Goal: Task Accomplishment & Management: Manage account settings

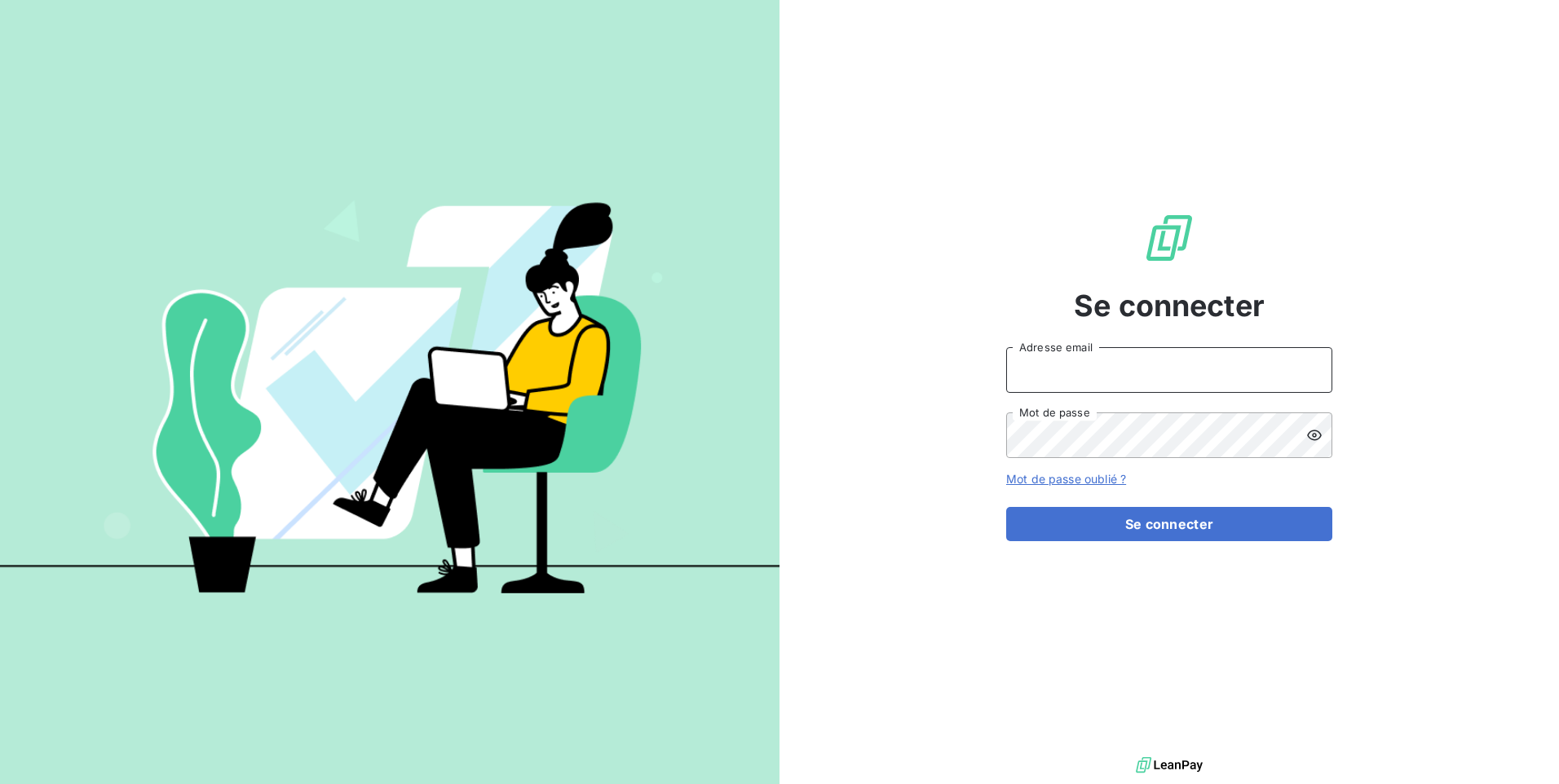
click at [1039, 366] on input "Adresse email" at bounding box center [1169, 369] width 326 height 46
type input "recouvrement@copytop.com"
click at [1006, 507] on button "Se connecter" at bounding box center [1169, 524] width 326 height 34
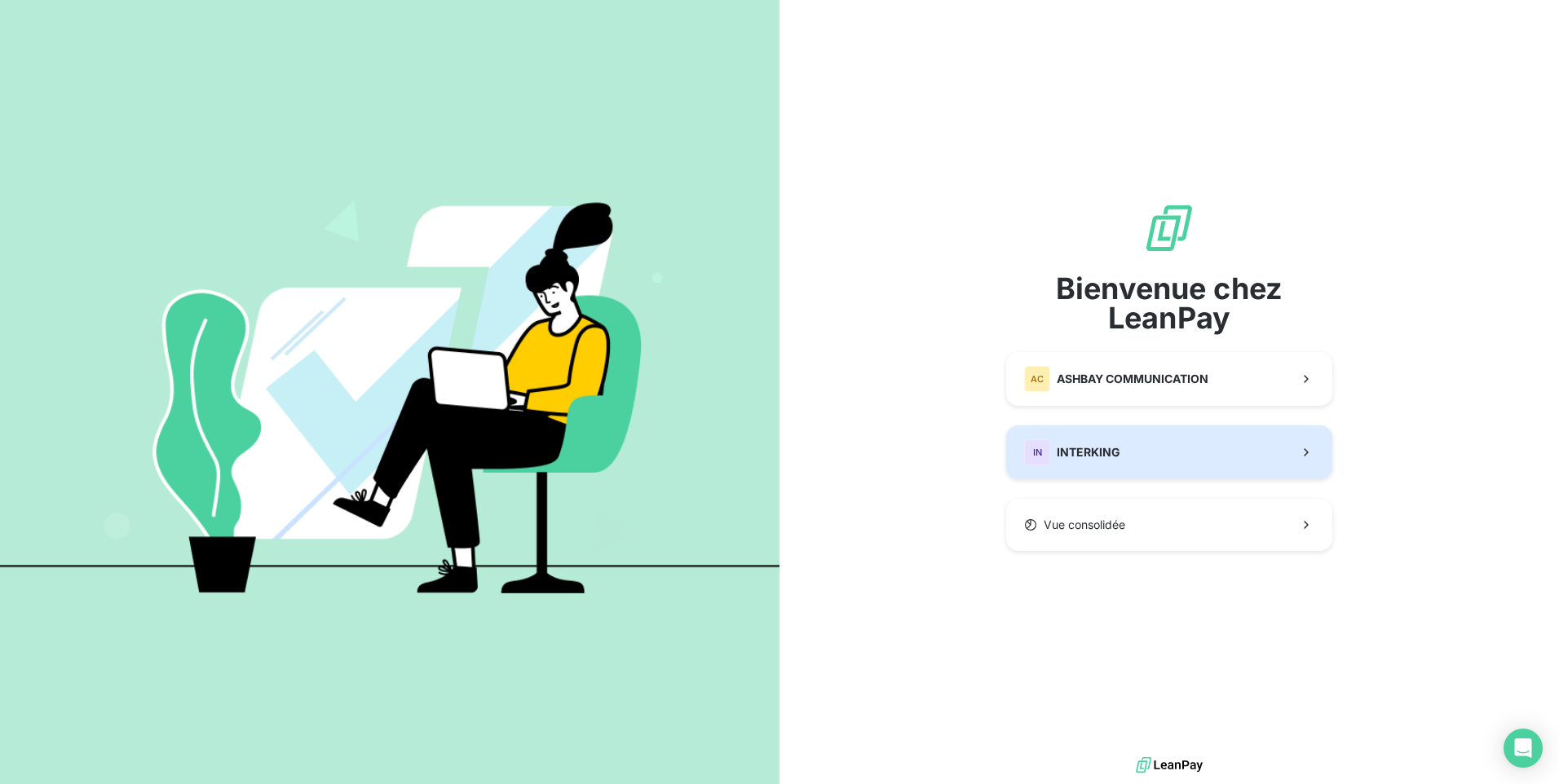
click at [1113, 461] on div "IN INTERKING" at bounding box center [1071, 452] width 96 height 26
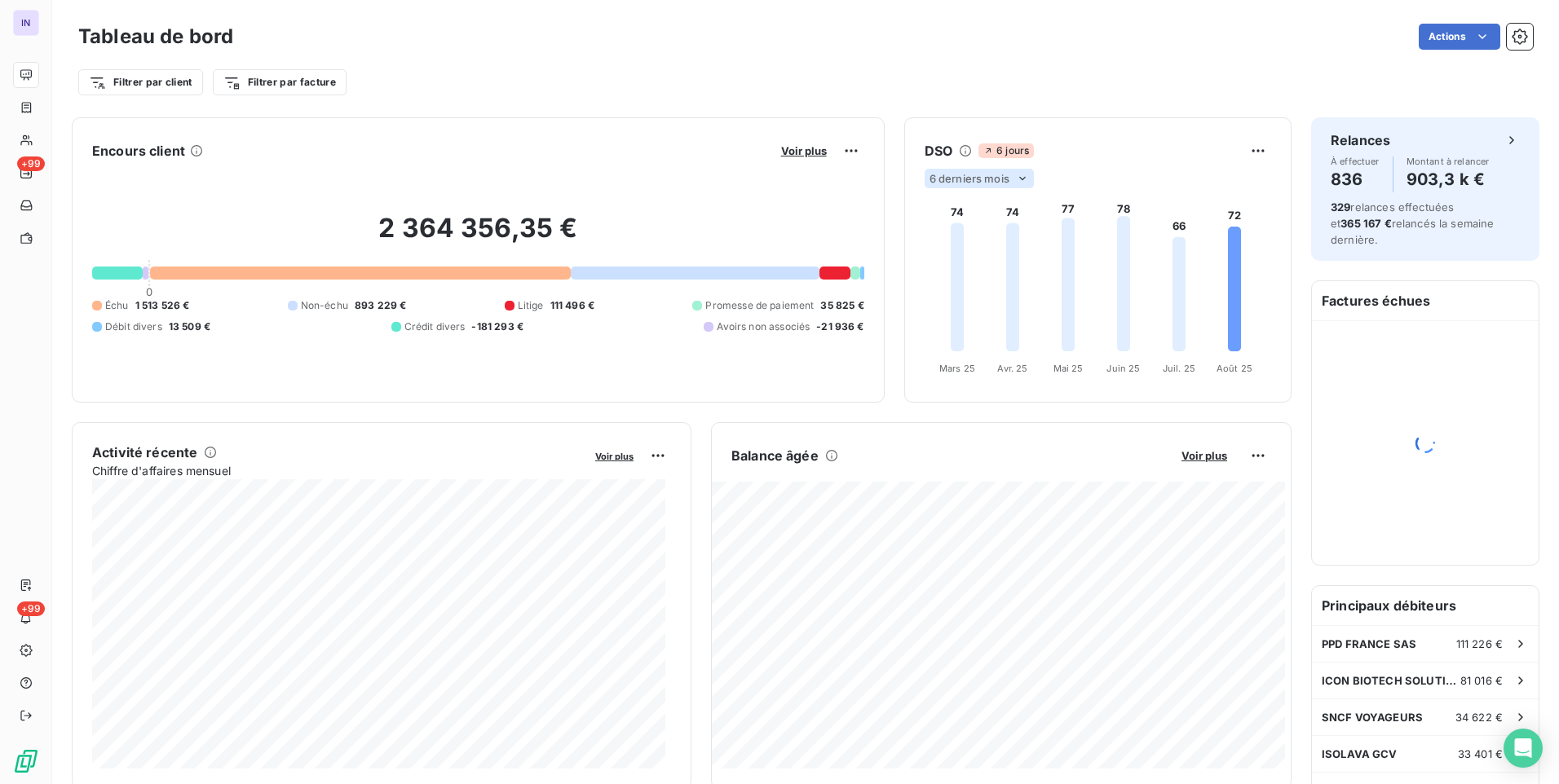
click at [973, 182] on span "6 derniers mois" at bounding box center [969, 178] width 80 height 13
click at [952, 245] on li "12" at bounding box center [982, 242] width 108 height 30
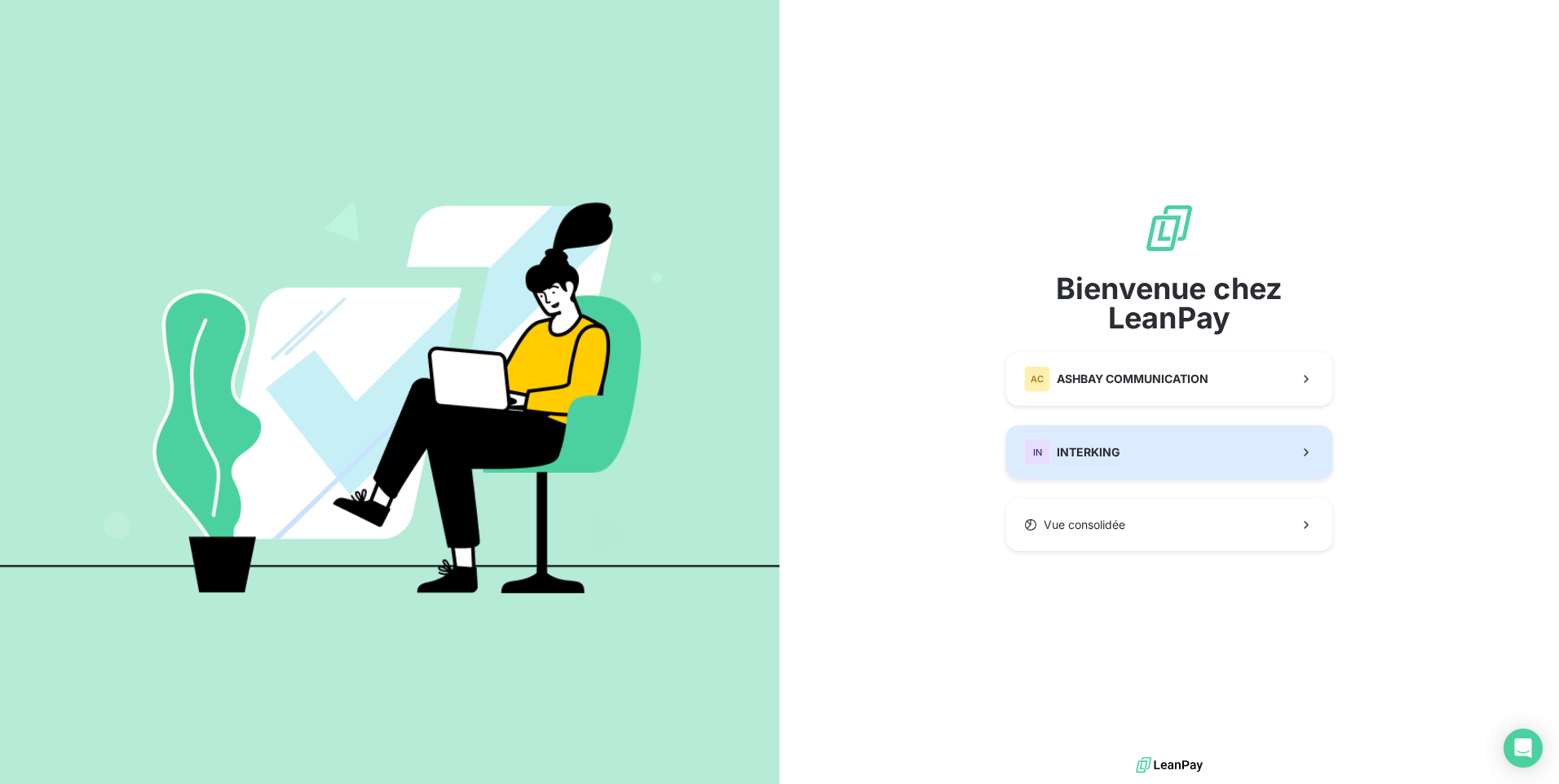
click at [1069, 460] on span "INTERKING" at bounding box center [1088, 452] width 64 height 16
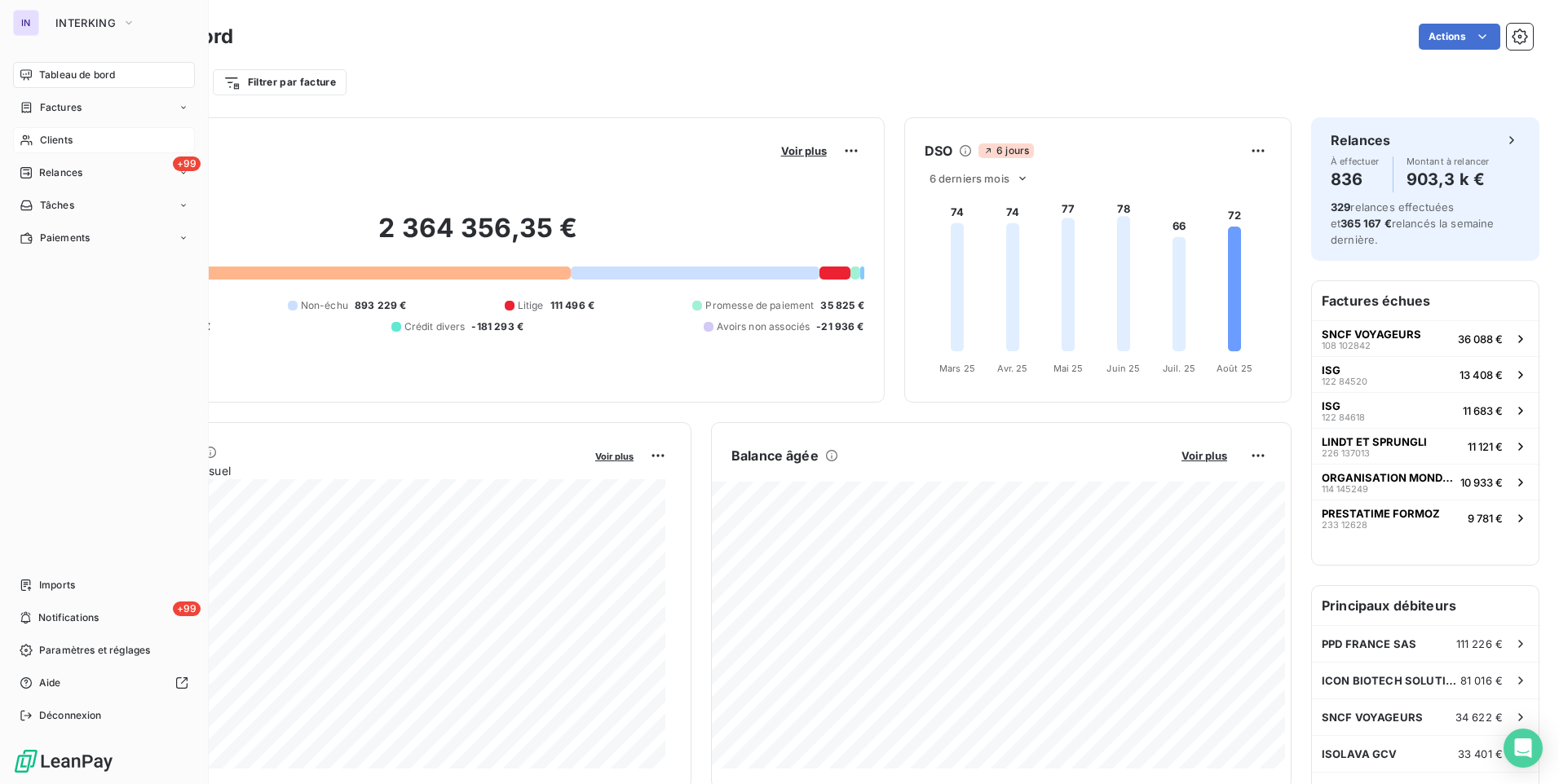
click at [49, 139] on span "Clients" at bounding box center [56, 140] width 32 height 14
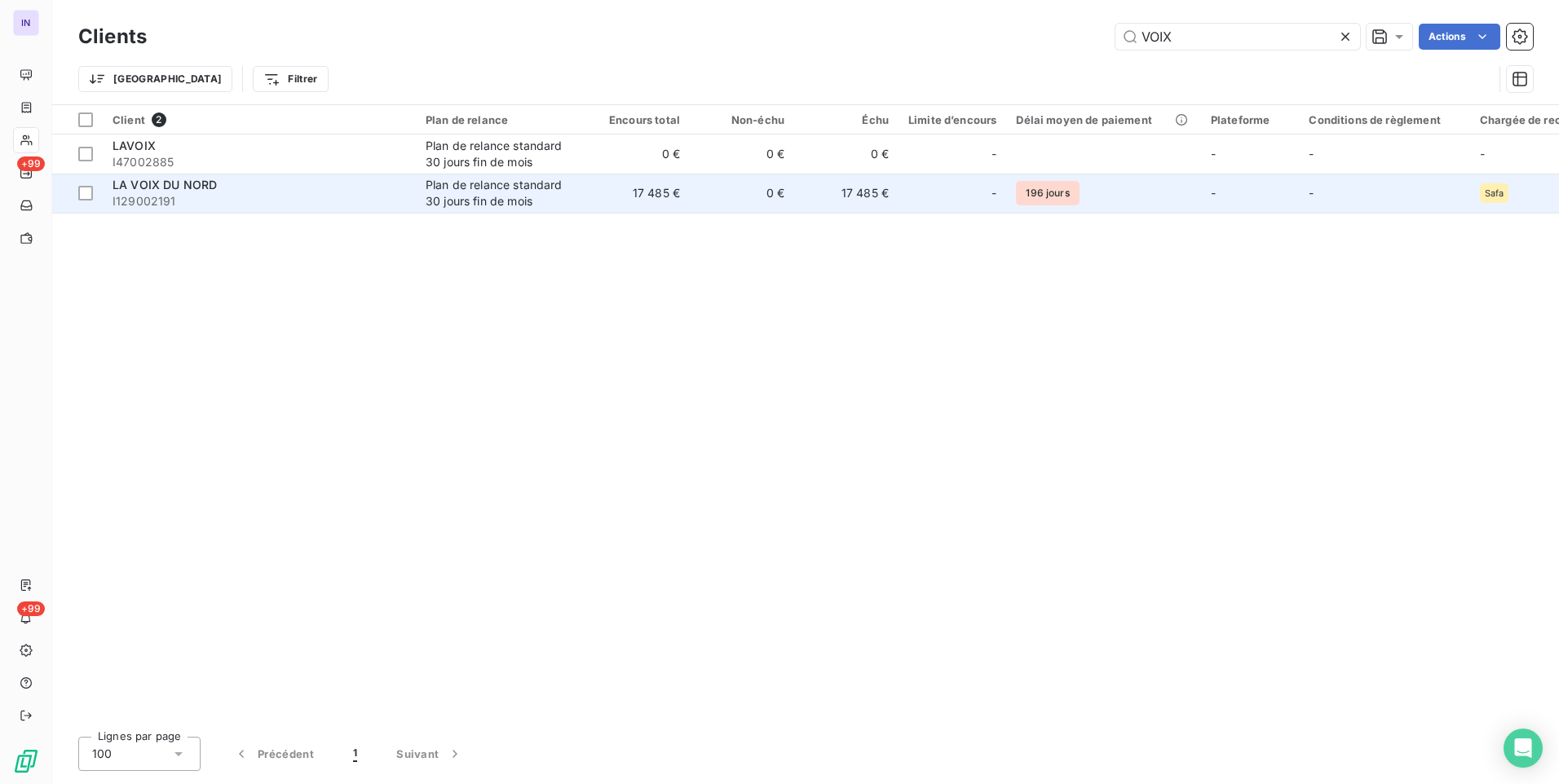
type input "VOIX"
click at [331, 196] on span "I129002191" at bounding box center [258, 202] width 293 height 16
